Goal: Transaction & Acquisition: Obtain resource

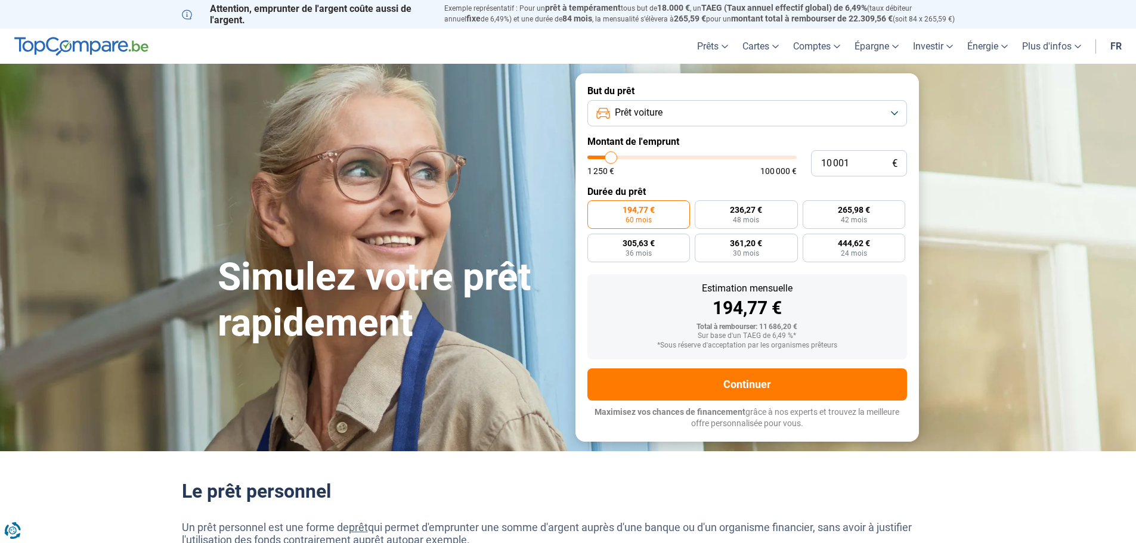
type input "11 250"
type input "11250"
type input "11 500"
type input "11500"
type input "11 750"
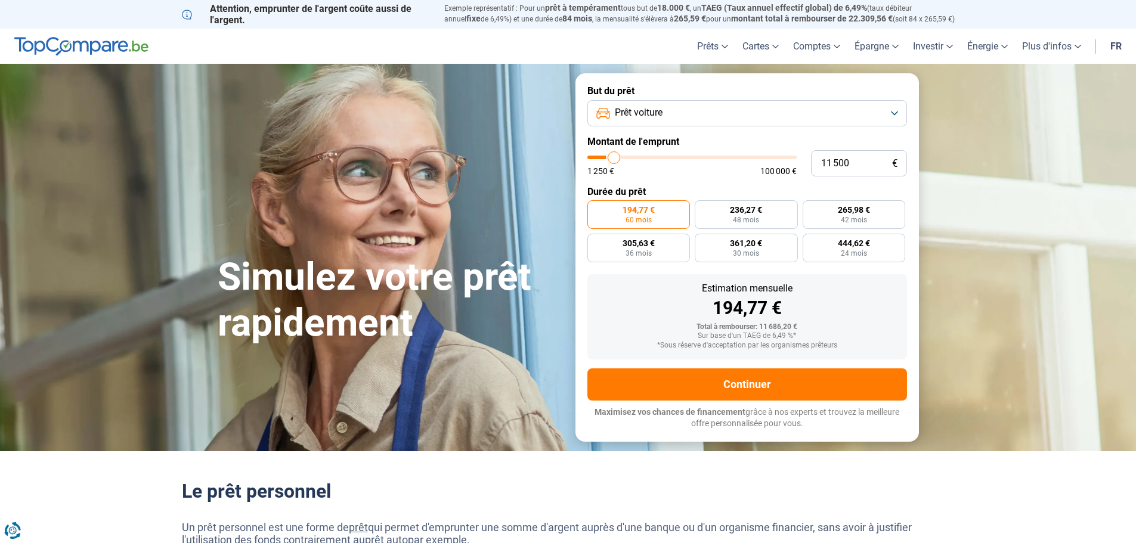
type input "11750"
type input "12 500"
type input "12500"
type input "13 250"
type input "13250"
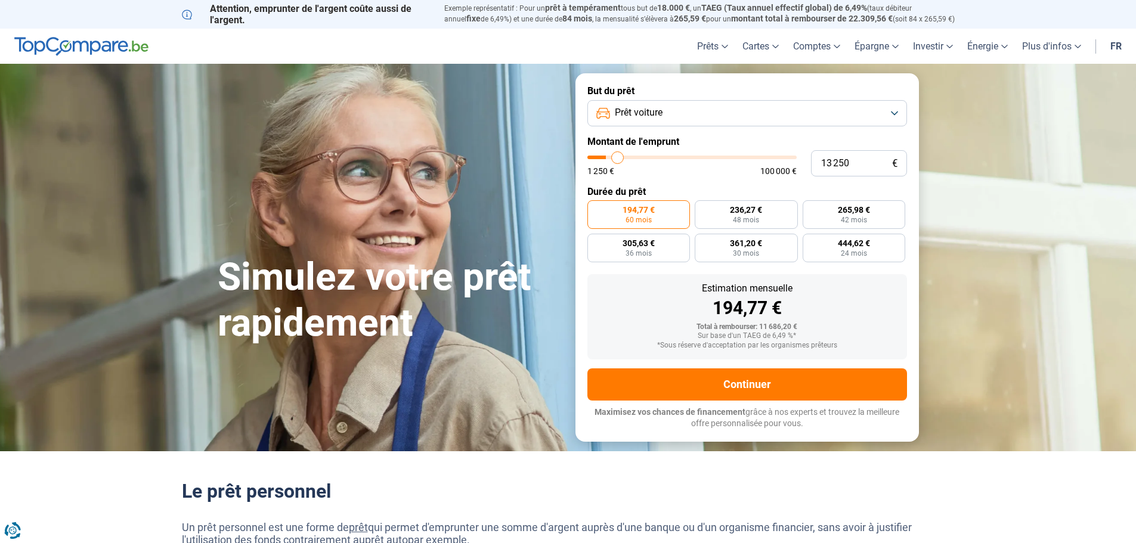
type input "14 750"
type input "14750"
type input "16 500"
type input "16500"
type input "19 000"
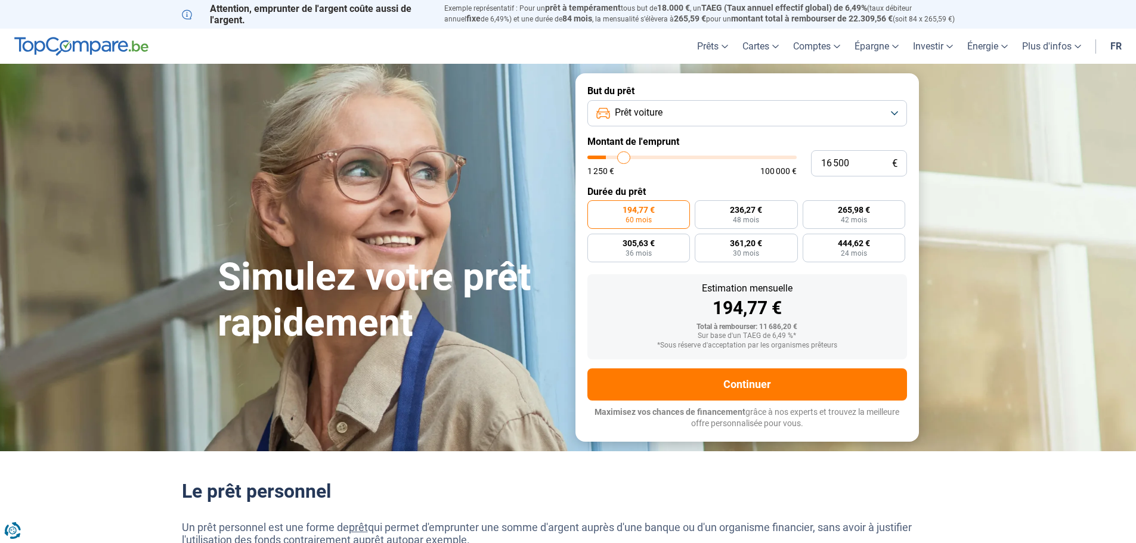
type input "19000"
type input "21 500"
type input "21500"
type input "23 250"
type input "23250"
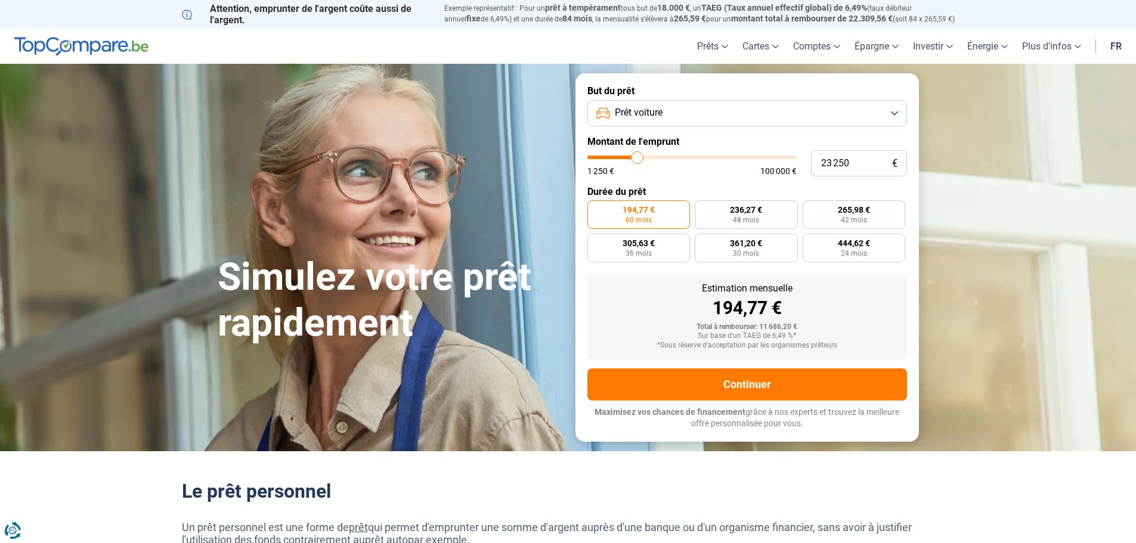
type input "24 500"
type input "24500"
type input "25 750"
type input "25750"
type input "26 000"
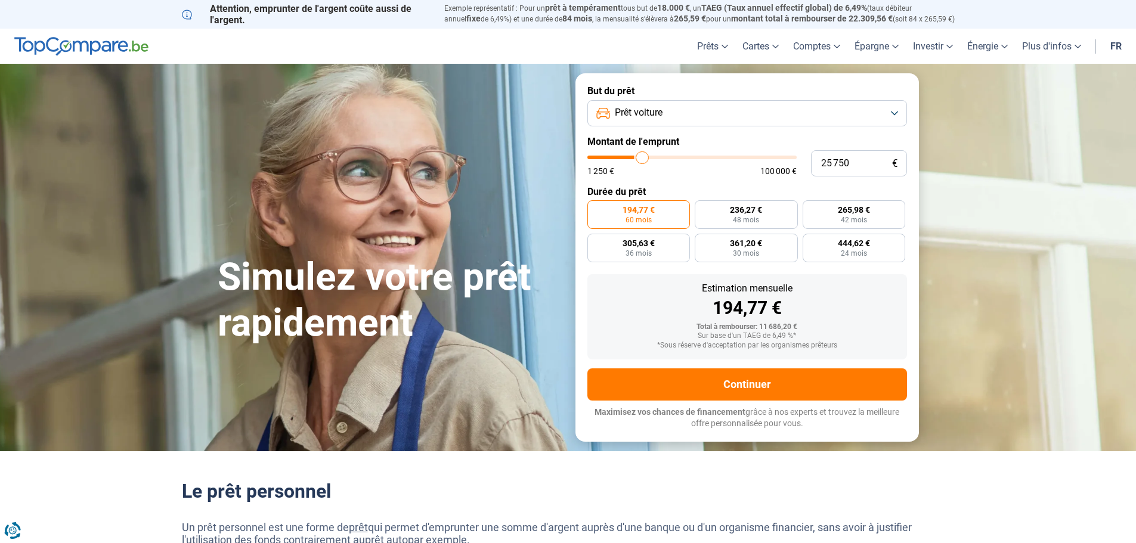
type input "26000"
type input "26 250"
type input "26250"
type input "26 500"
type input "26500"
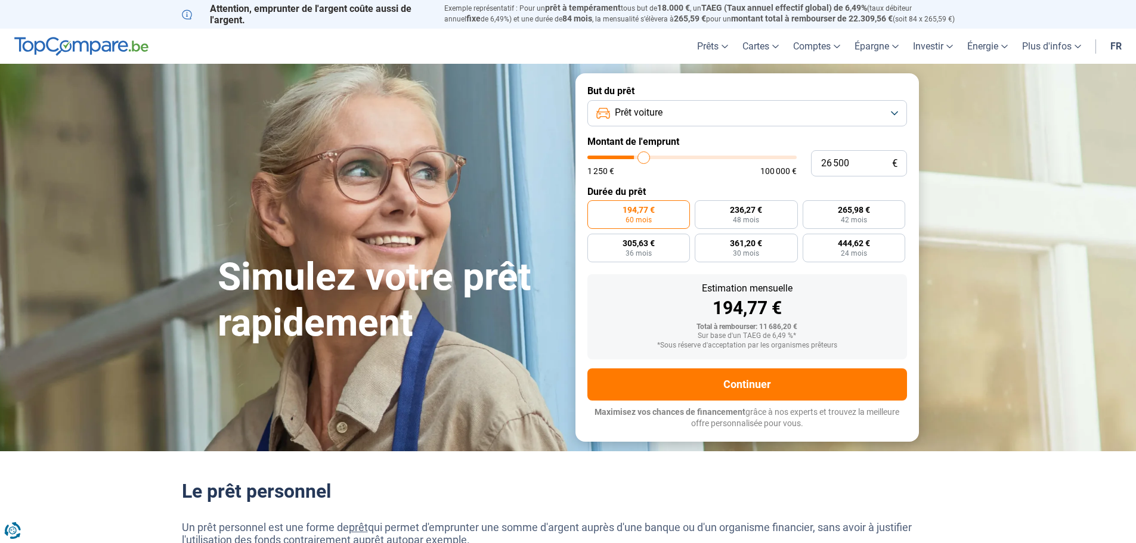
type input "26 750"
type input "26750"
type input "27 250"
type input "27250"
type input "27 750"
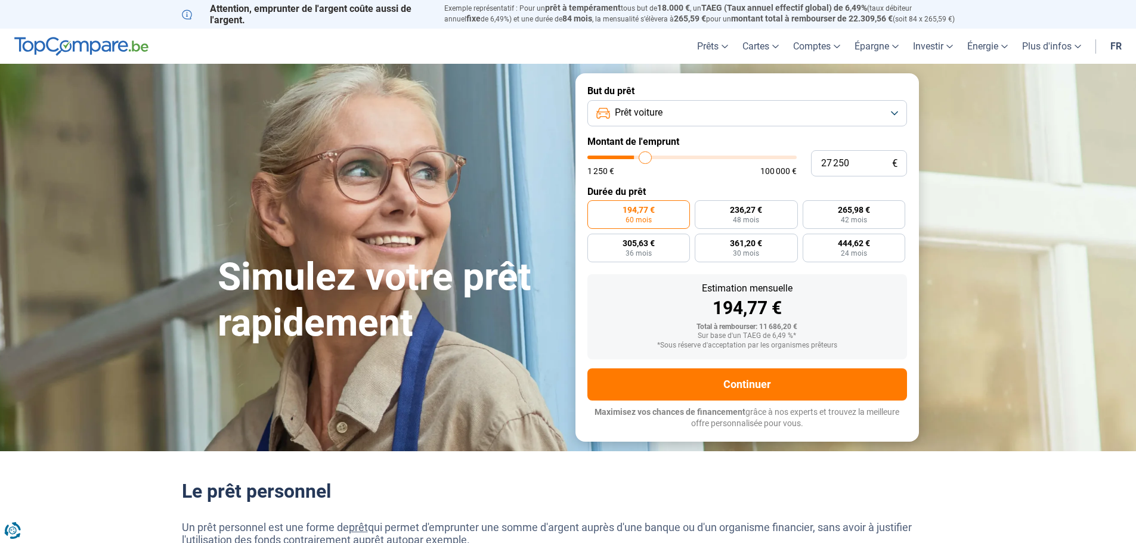
type input "27750"
type input "28 000"
type input "28000"
type input "28 750"
type input "28750"
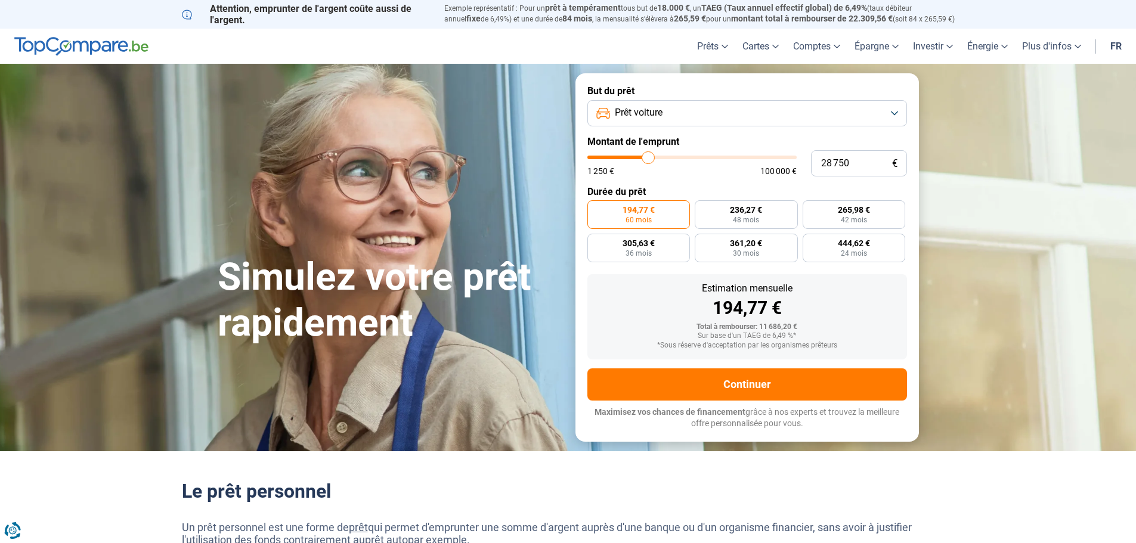
type input "29 000"
type input "29000"
type input "29 250"
type input "29250"
type input "29 750"
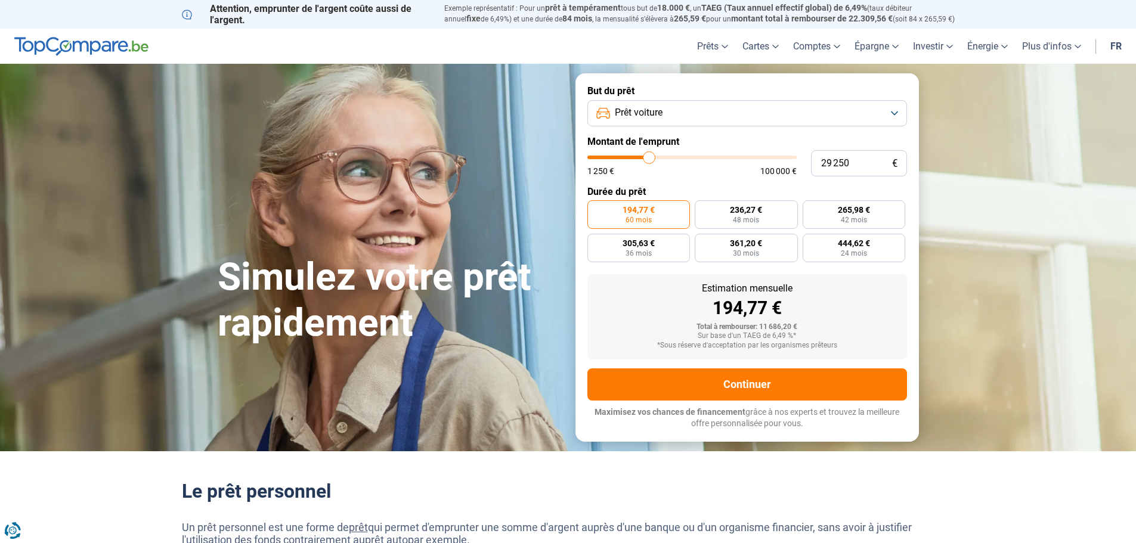
type input "29750"
type input "30 250"
type input "30250"
type input "30 500"
type input "30500"
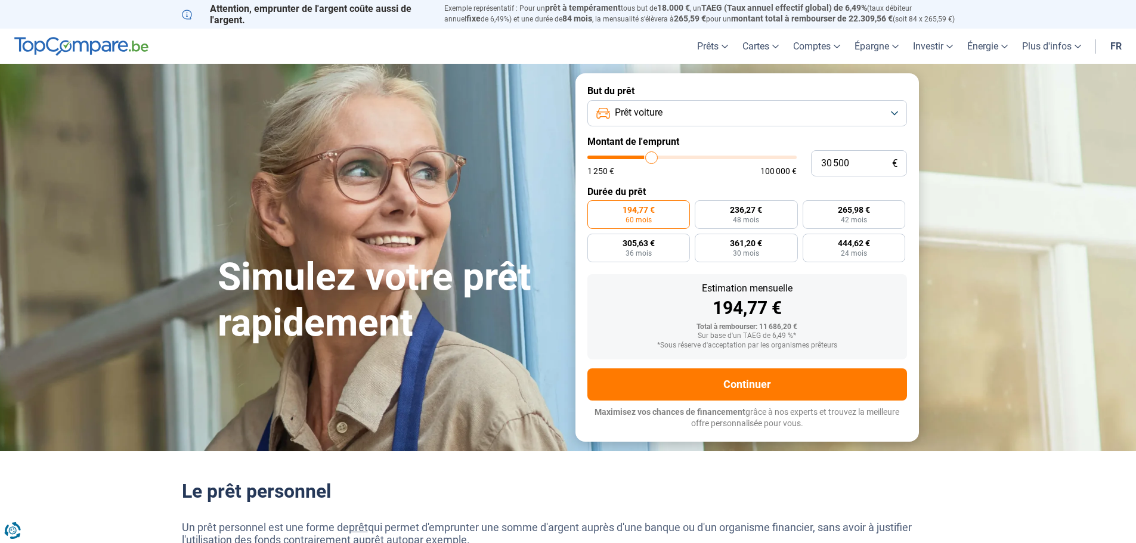
type input "31 000"
type input "31000"
type input "31 250"
type input "31250"
type input "31 000"
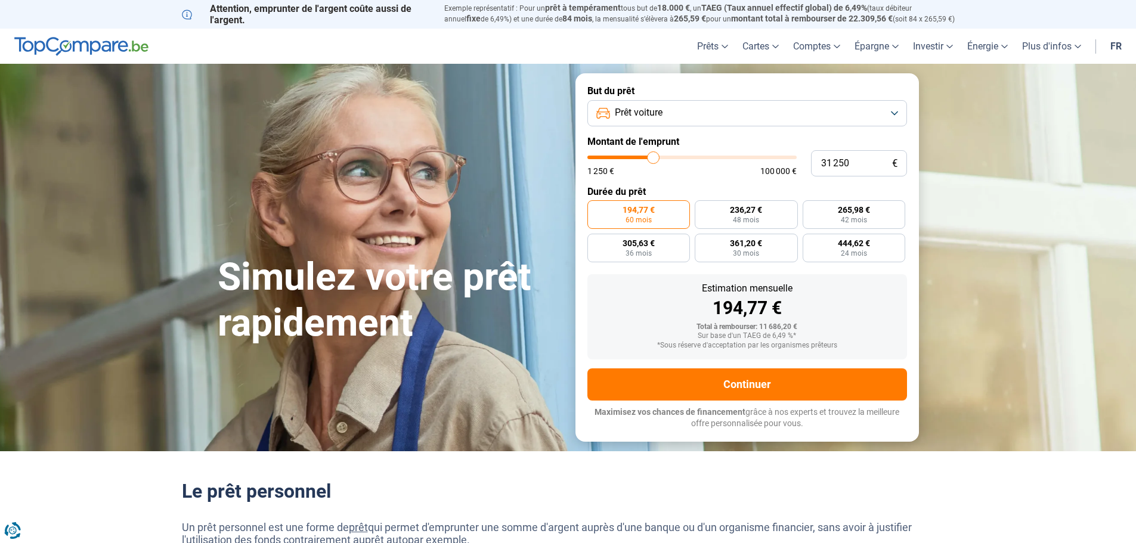
type input "31000"
type input "30 750"
type input "30750"
type input "30 250"
type input "30250"
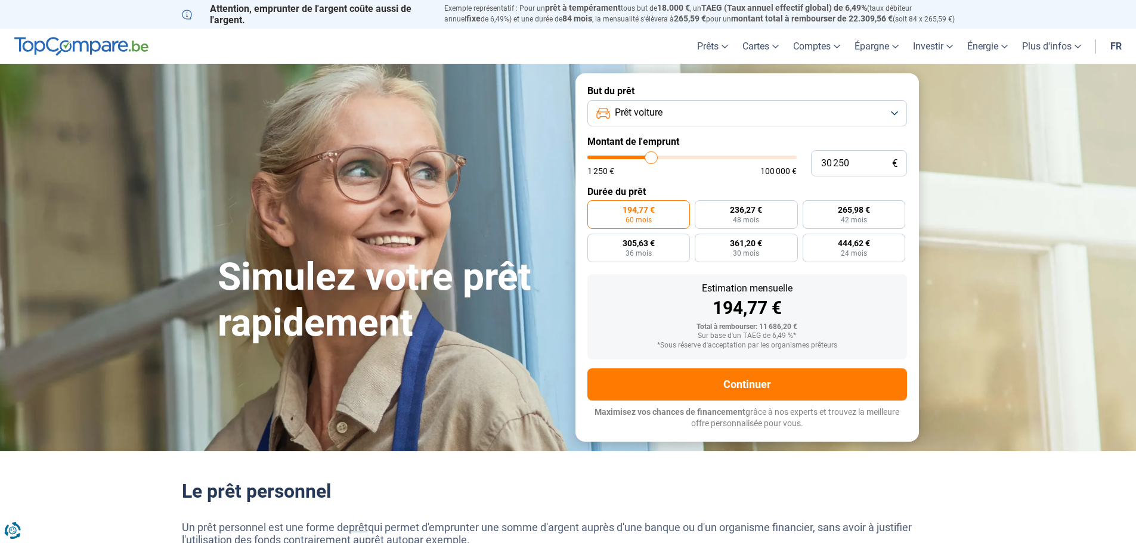
type input "29 500"
type input "29500"
type input "28 750"
type input "28750"
type input "28 000"
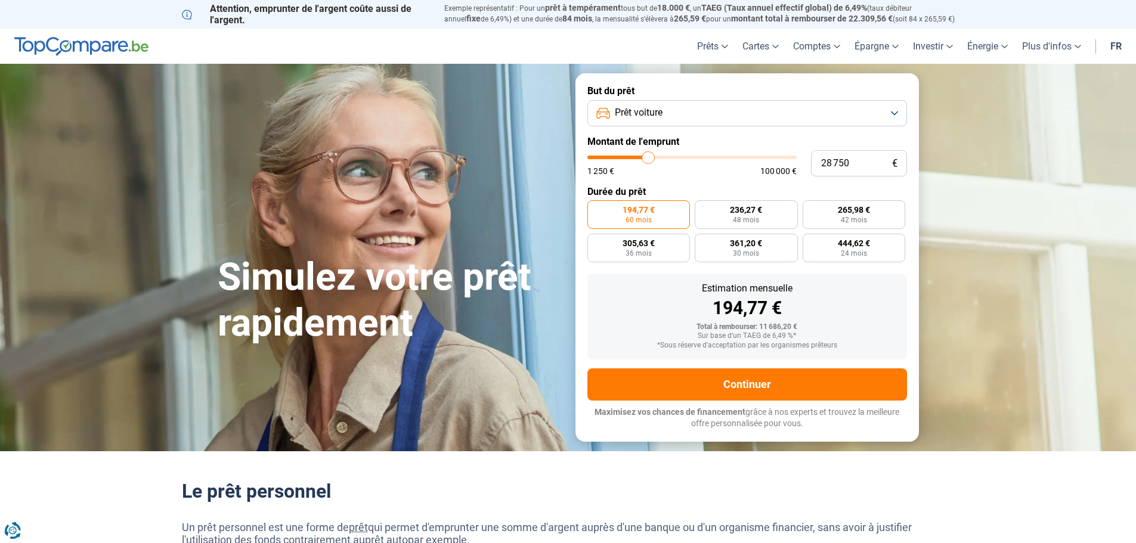
type input "28000"
type input "27 250"
type input "27250"
type input "26 250"
type input "26250"
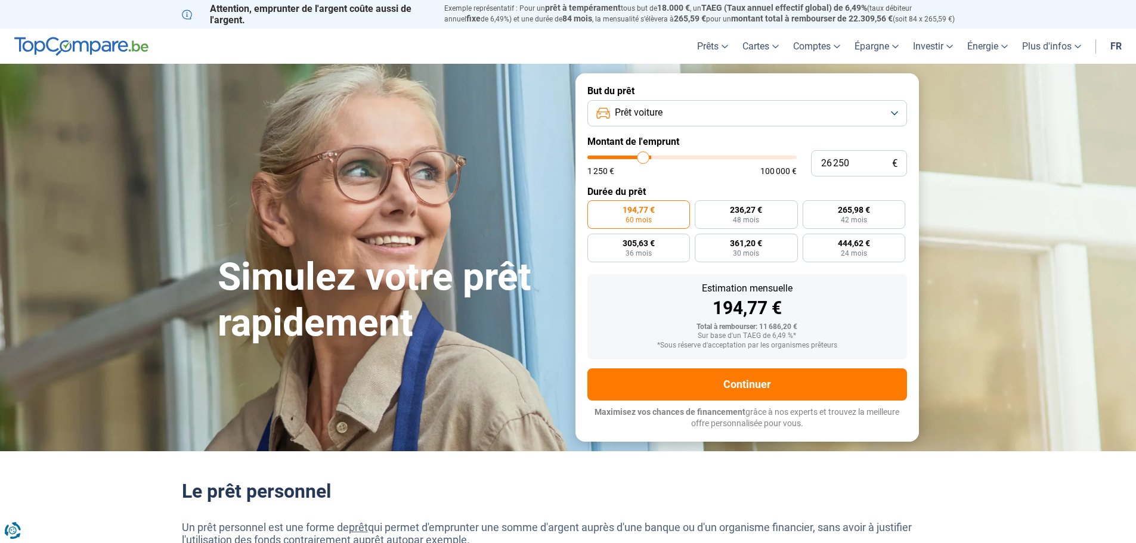
type input "26 000"
type input "26000"
type input "25 750"
type input "25750"
type input "24 750"
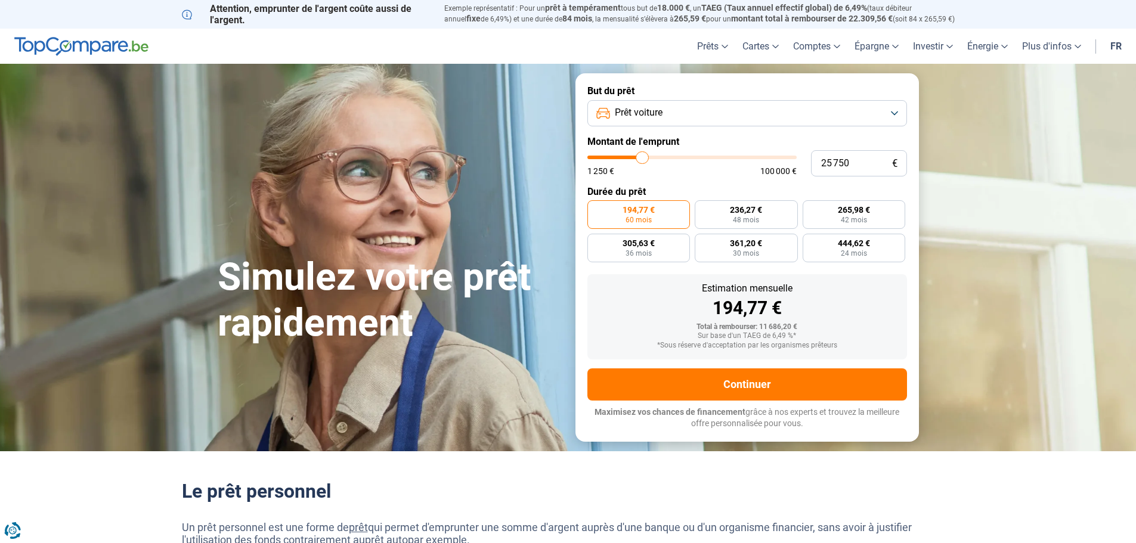
type input "24750"
type input "24 250"
type input "24250"
type input "23 750"
type input "23750"
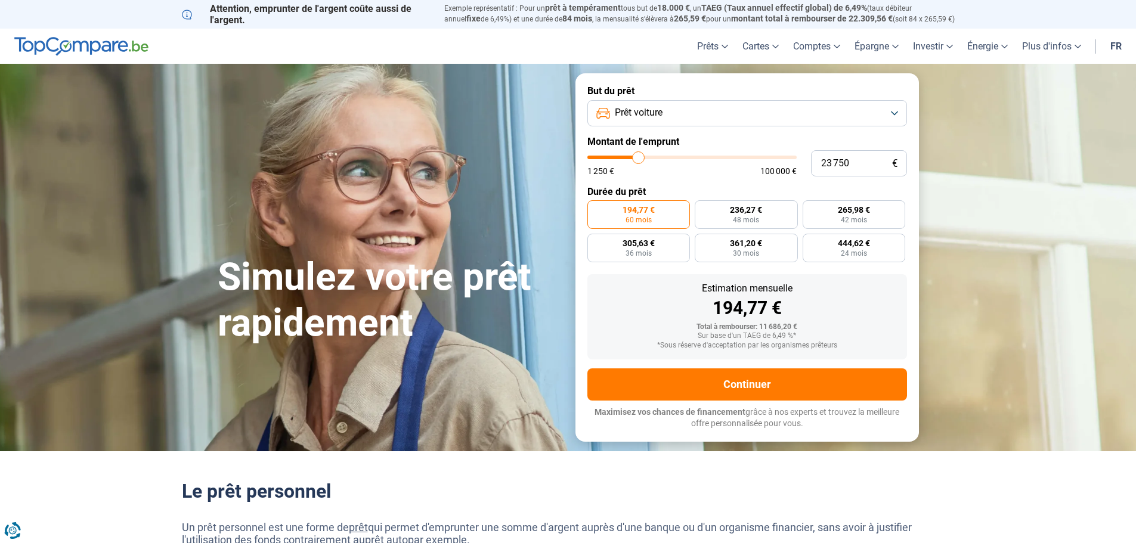
type input "23 250"
type input "23250"
type input "22 750"
type input "22750"
type input "22 000"
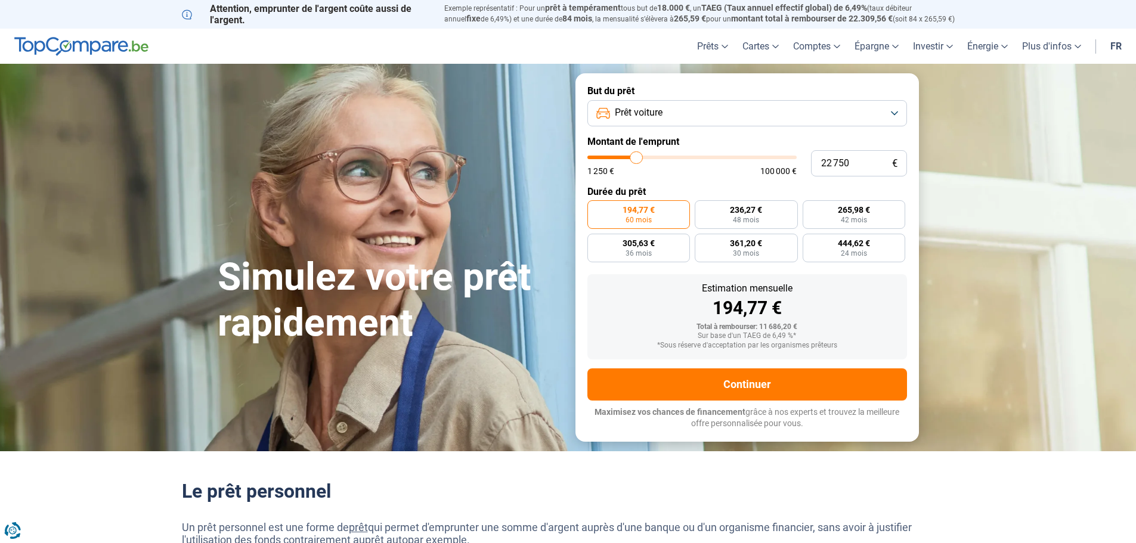
type input "22000"
type input "21 750"
type input "21750"
type input "21 250"
type input "21250"
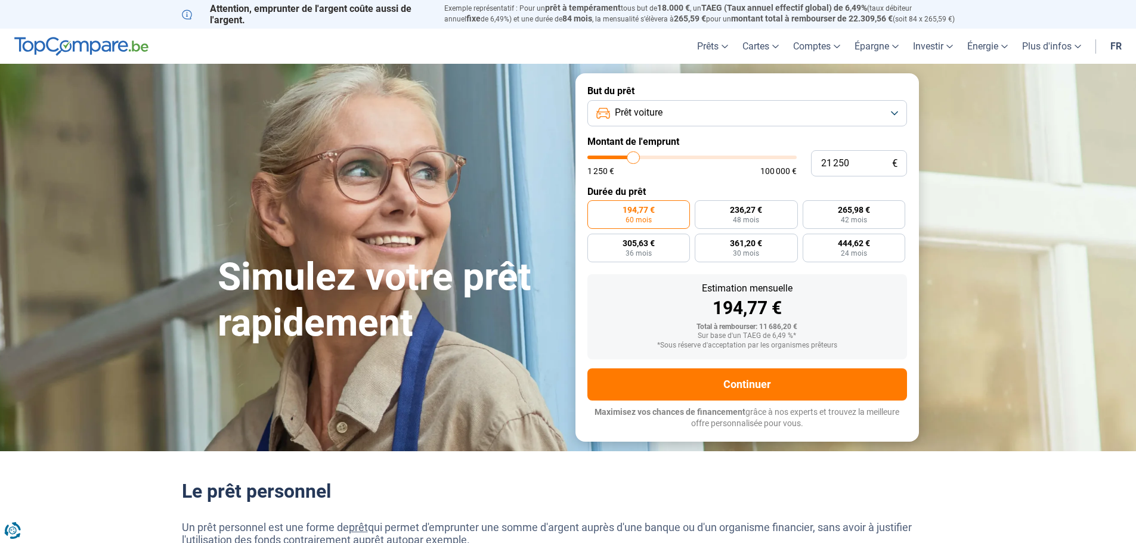
type input "20 750"
type input "20750"
type input "20 250"
type input "20250"
type input "20 000"
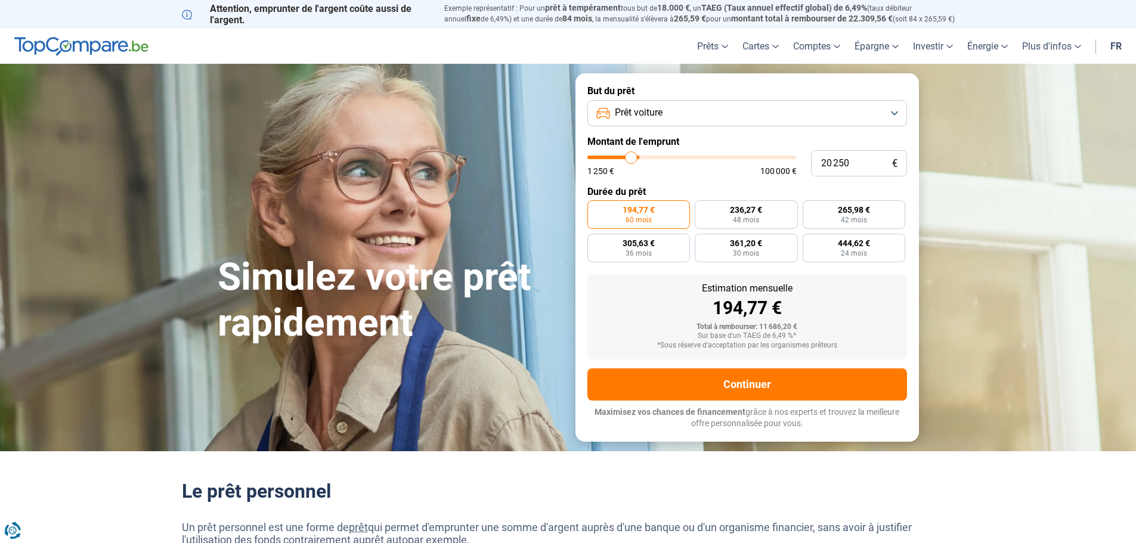
type input "20000"
type input "19 000"
type input "19000"
type input "18 750"
type input "18750"
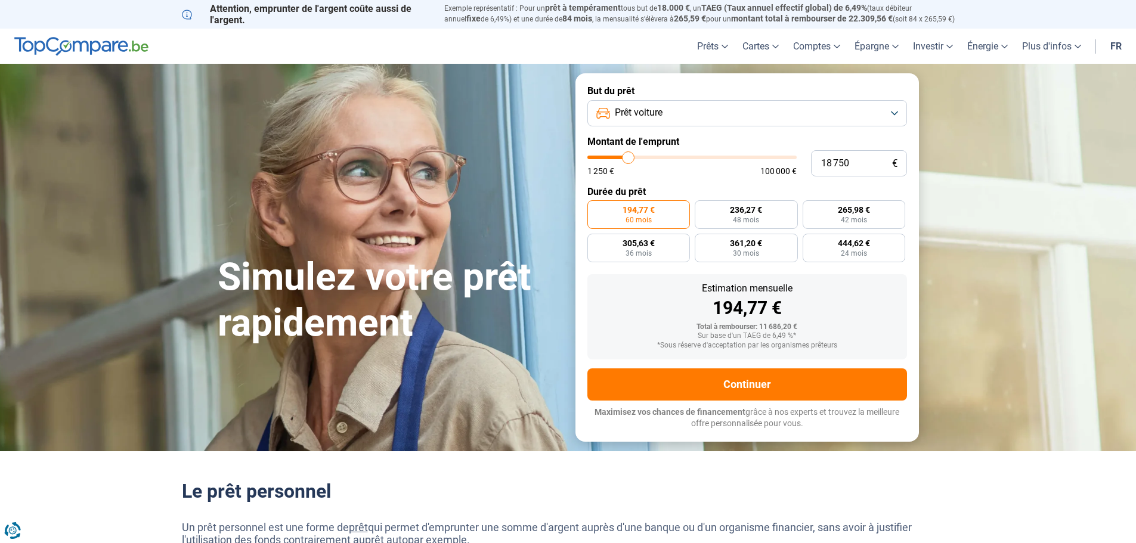
type input "18 500"
type input "18500"
type input "18 000"
type input "18000"
type input "17 750"
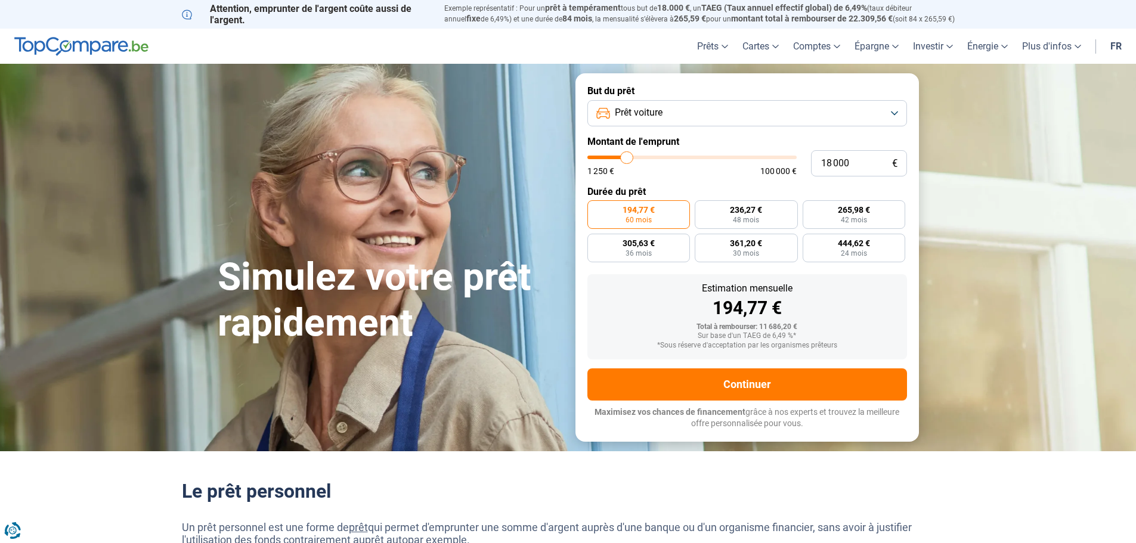
type input "17750"
type input "17 500"
type input "17500"
type input "17 250"
type input "17250"
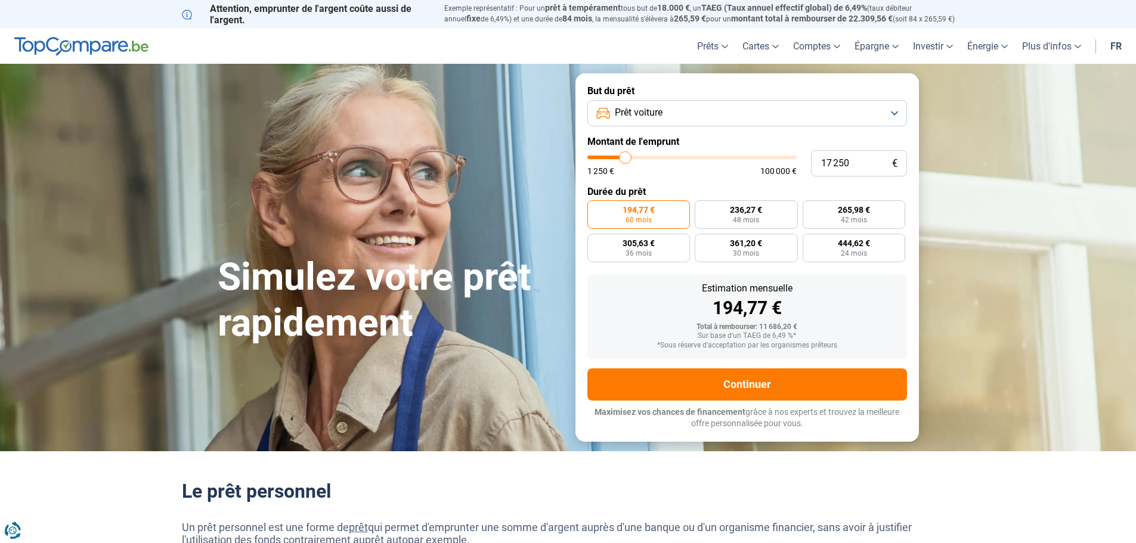
type input "16 500"
type input "16500"
type input "16 250"
type input "16250"
type input "16 500"
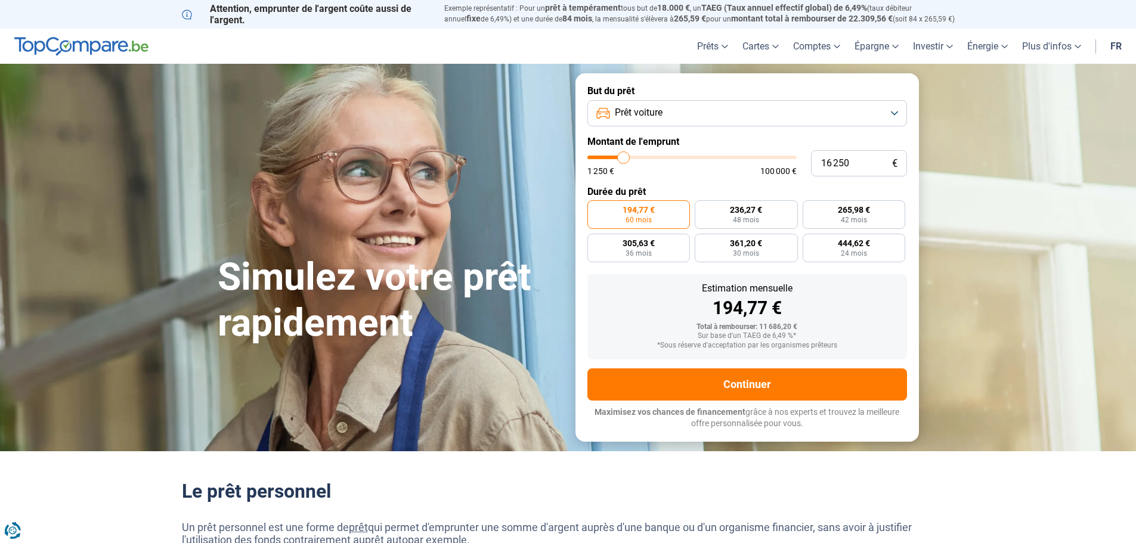
type input "16500"
type input "17 000"
type input "17000"
type input "17 250"
type input "17250"
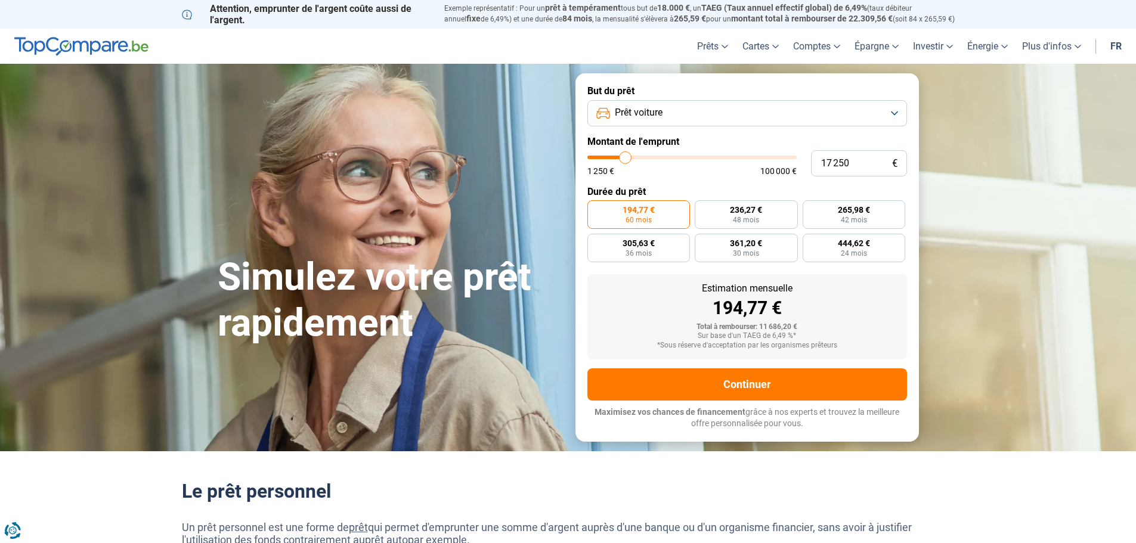
type input "17 500"
type input "17500"
type input "18 000"
type input "18000"
type input "18 500"
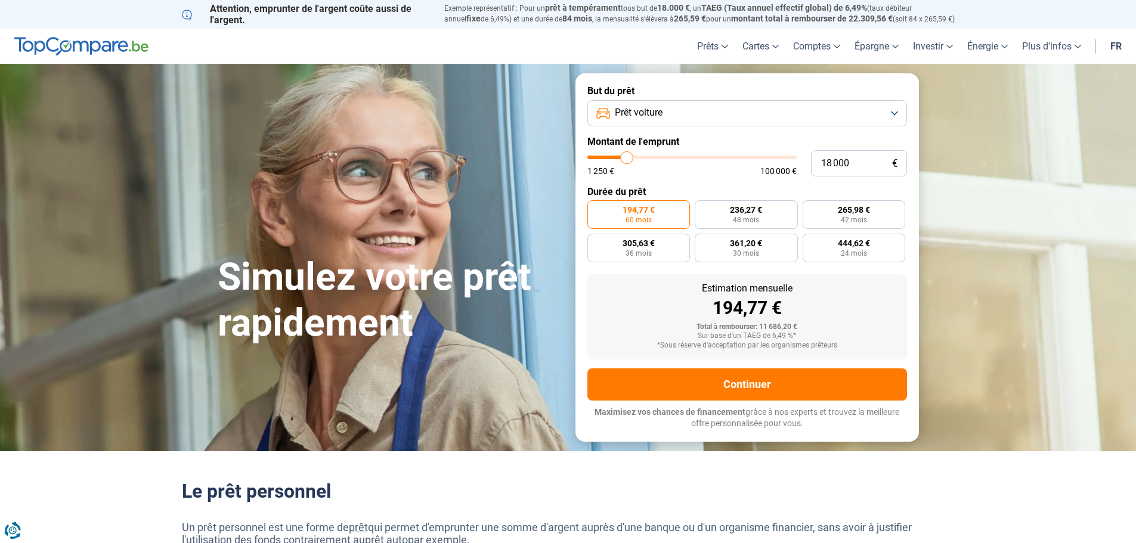
type input "18500"
type input "18 750"
type input "18750"
type input "18 500"
type input "18500"
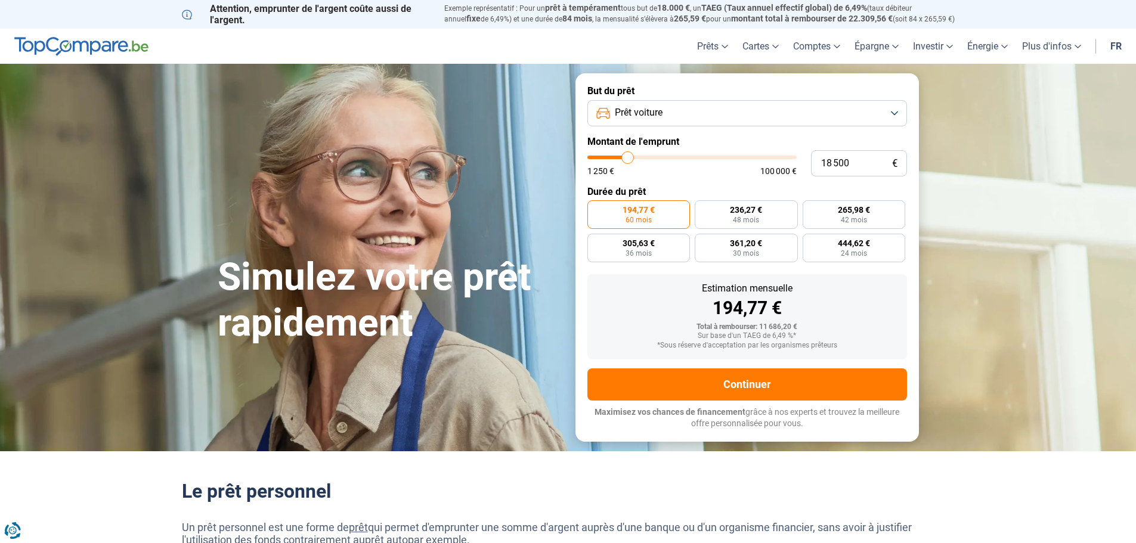
type input "18 000"
type input "18000"
type input "17 750"
type input "17750"
type input "17 500"
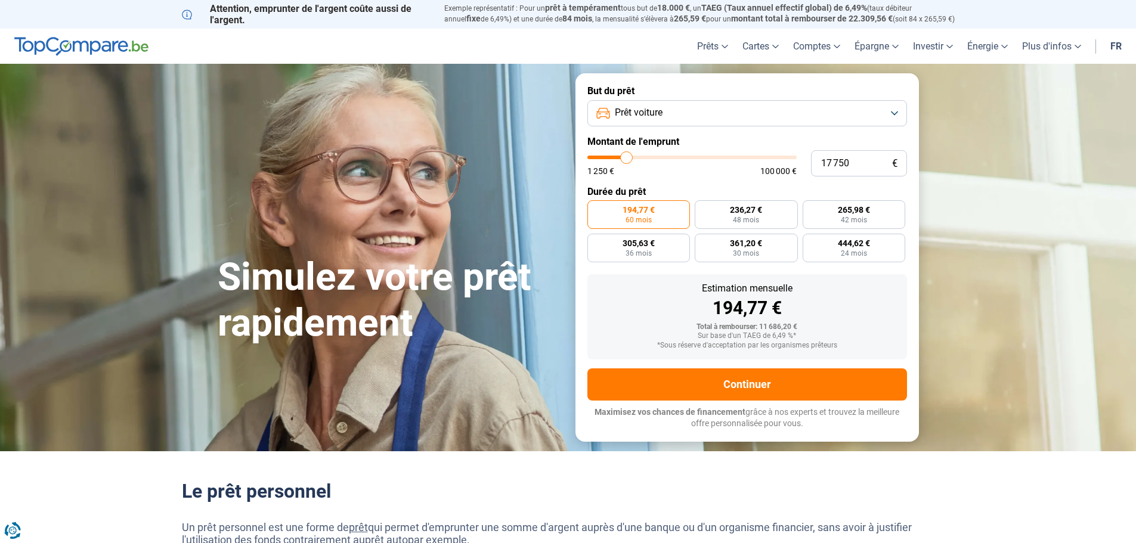
type input "17500"
type input "17 750"
type input "17750"
type input "18 000"
type input "18000"
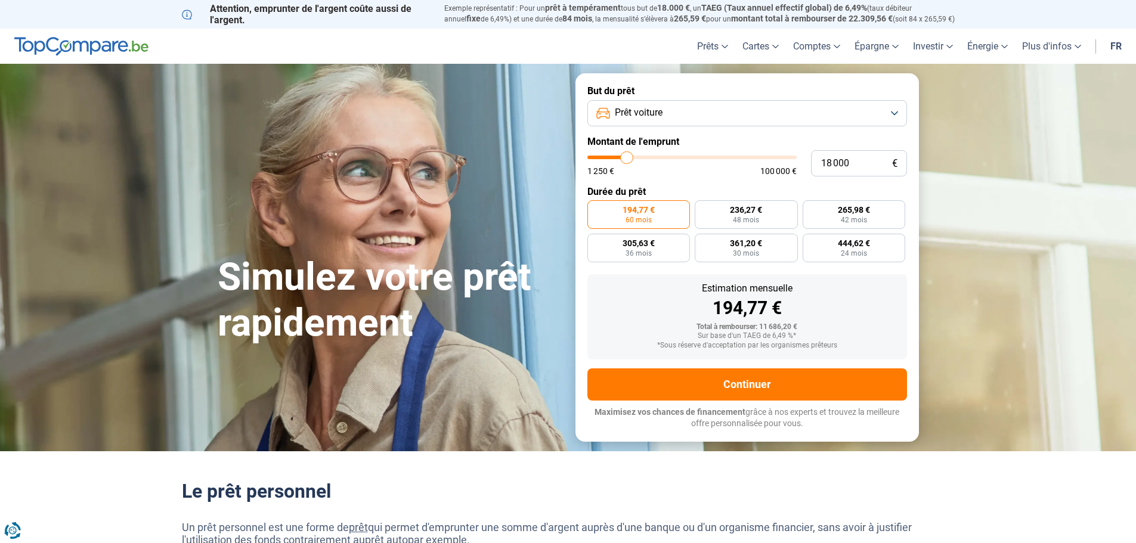
type input "18 500"
type input "18500"
type input "18 000"
type input "18000"
type input "17 750"
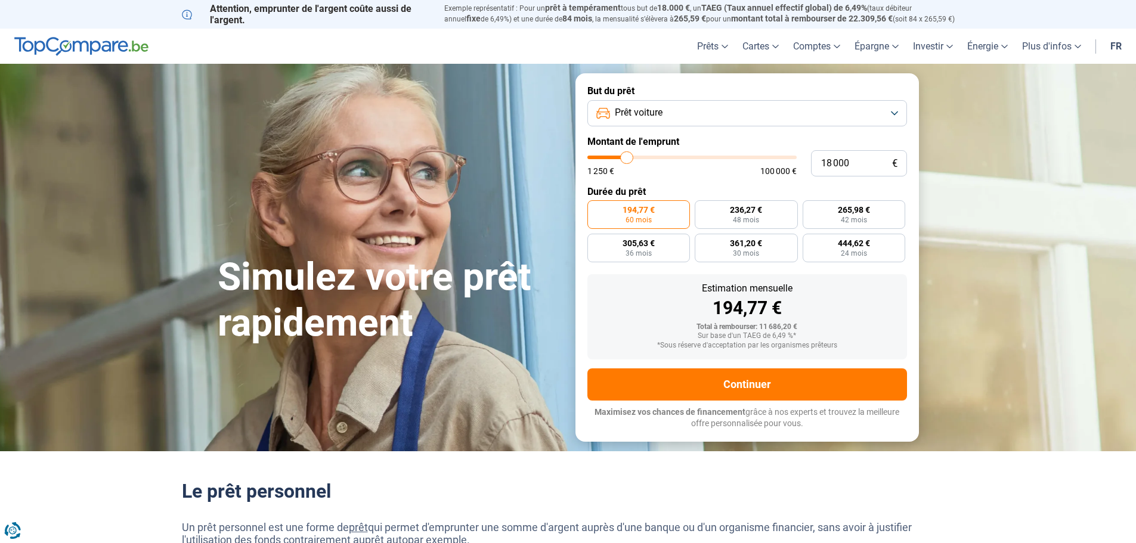
type input "17750"
type input "17 500"
type input "17500"
type input "17 250"
type input "17250"
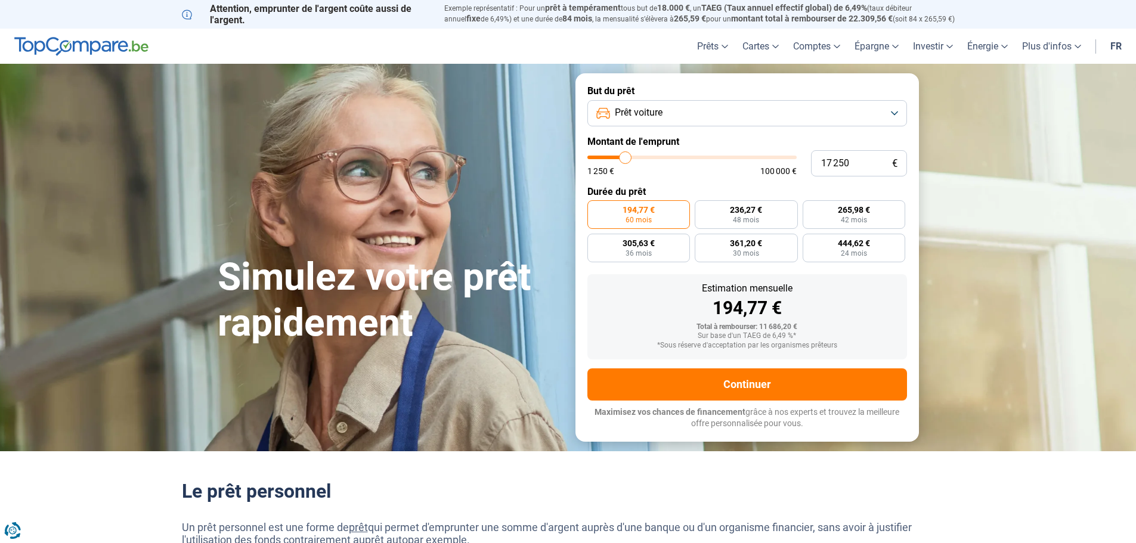
type input "17 000"
drag, startPoint x: 613, startPoint y: 158, endPoint x: 625, endPoint y: 159, distance: 12.0
type input "17000"
click at [625, 159] on input "range" at bounding box center [691, 158] width 209 height 4
radio input "false"
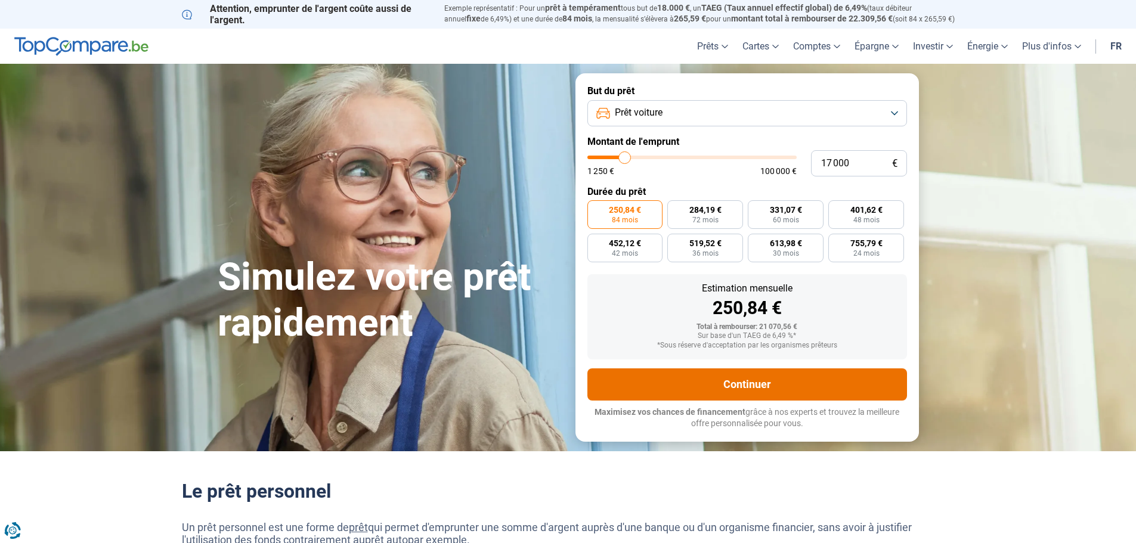
click at [767, 385] on button "Continuer" at bounding box center [747, 384] width 320 height 32
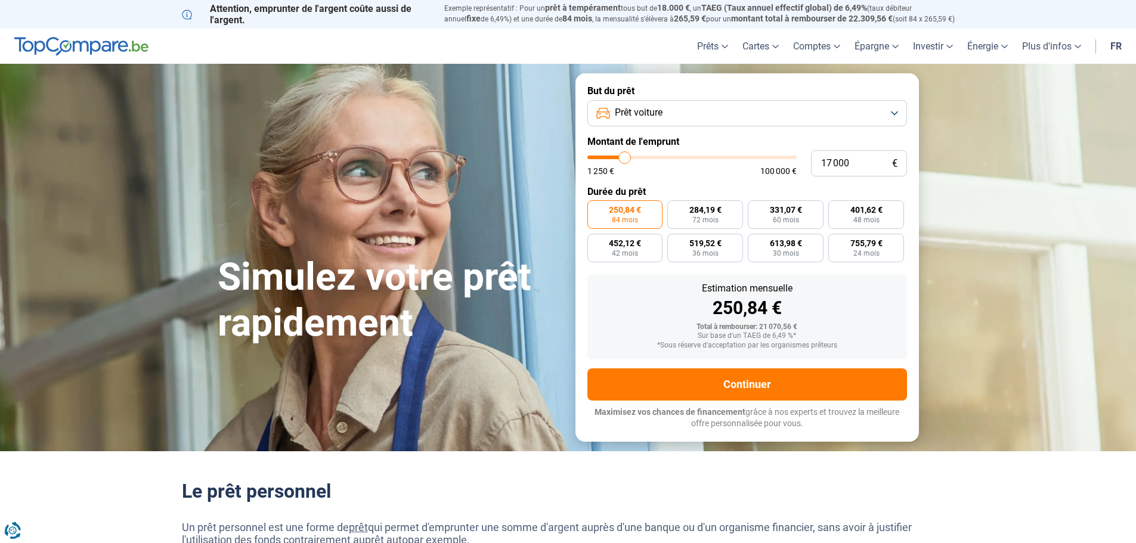
click at [616, 209] on span "250,84 €" at bounding box center [625, 210] width 32 height 8
click at [595, 208] on input "250,84 € 84 mois" at bounding box center [591, 204] width 8 height 8
click at [616, 209] on span "250,84 €" at bounding box center [625, 210] width 32 height 8
click at [595, 208] on input "250,84 € 84 mois" at bounding box center [591, 204] width 8 height 8
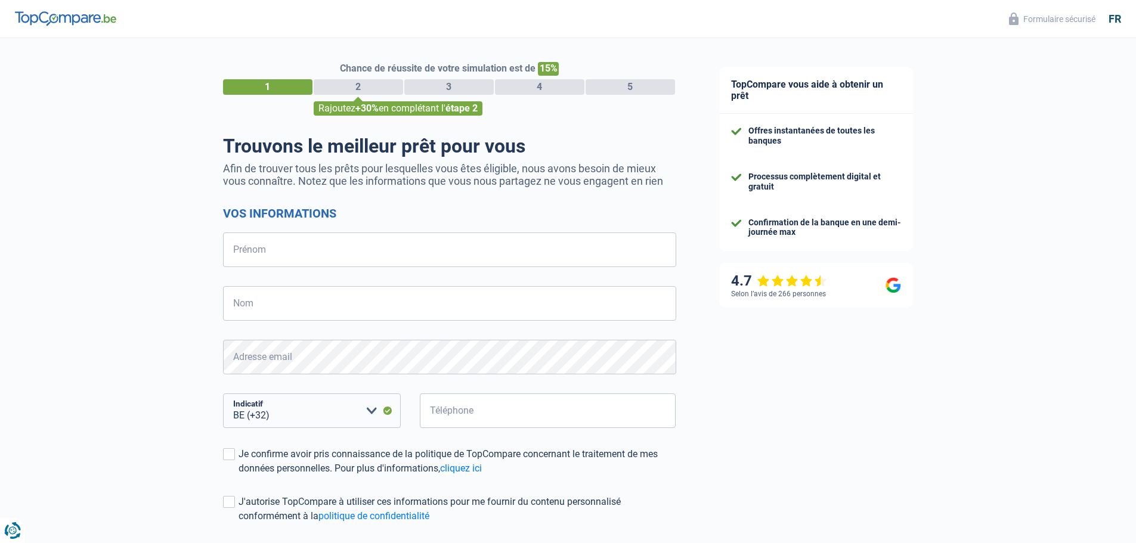
select select "32"
